Goal: Find specific page/section: Find specific page/section

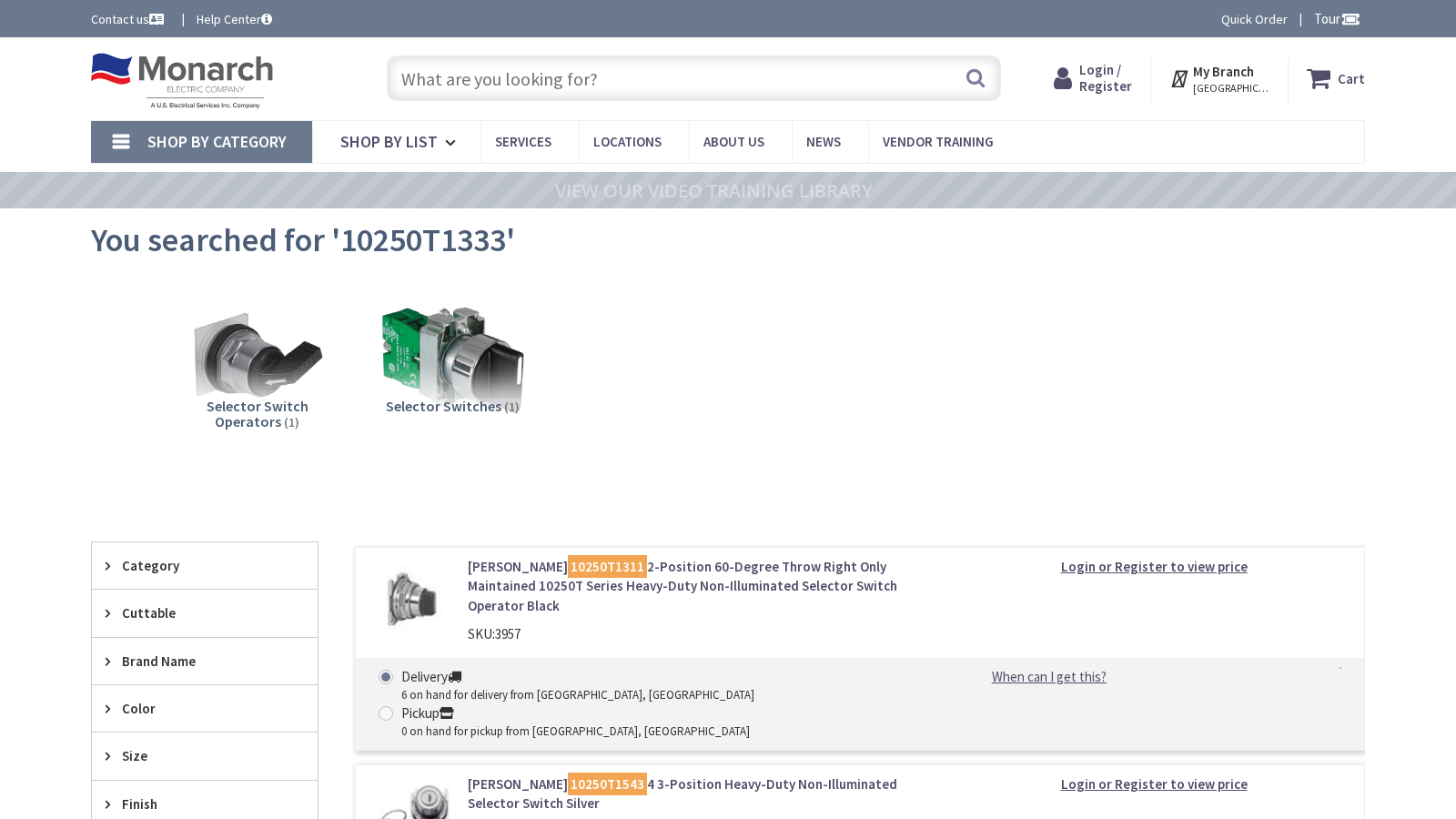
type input "Erie Ave, Cincinnati, OH 45208, USA"
